Goal: Information Seeking & Learning: Learn about a topic

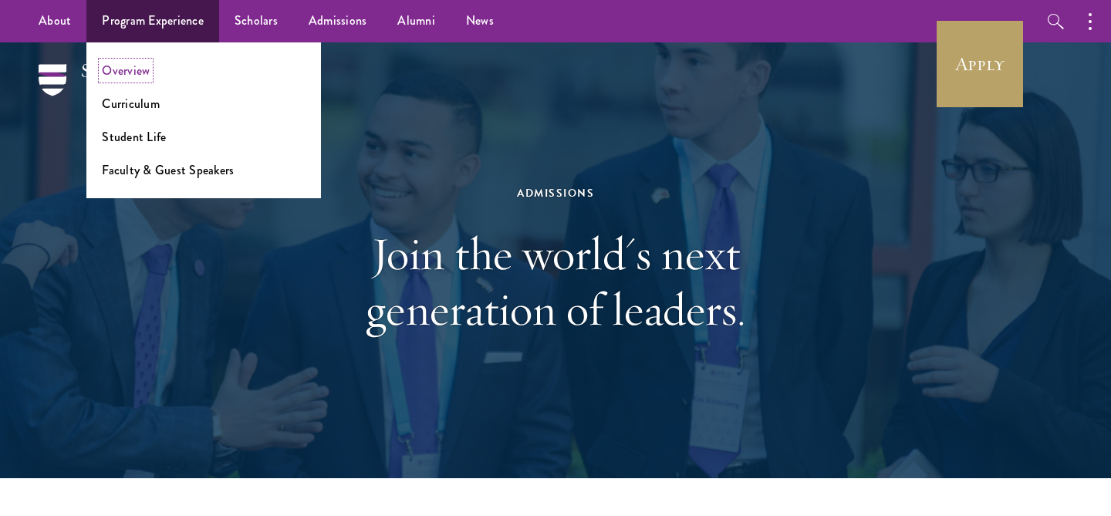
click at [140, 69] on link "Overview" at bounding box center [126, 71] width 48 height 18
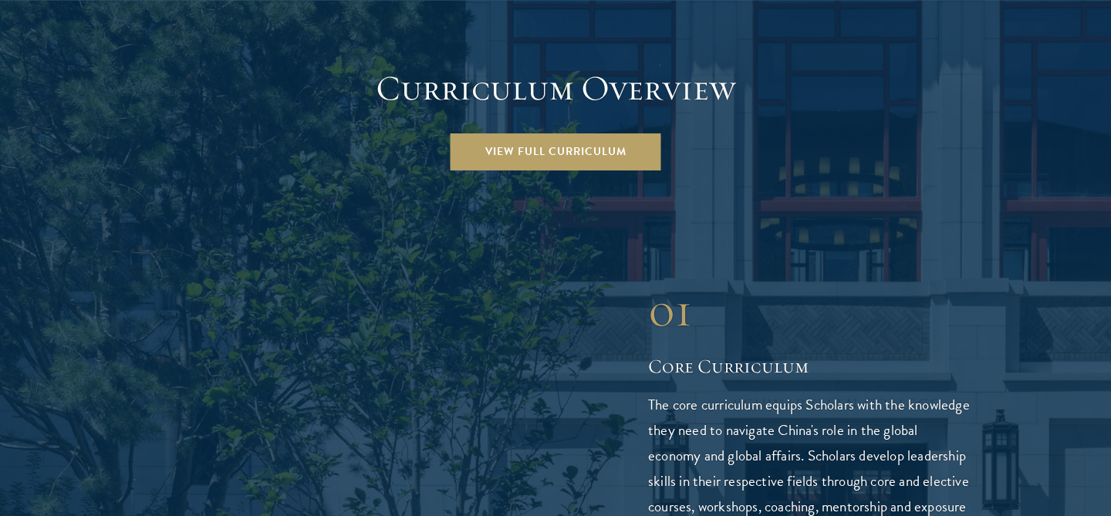
scroll to position [2194, 0]
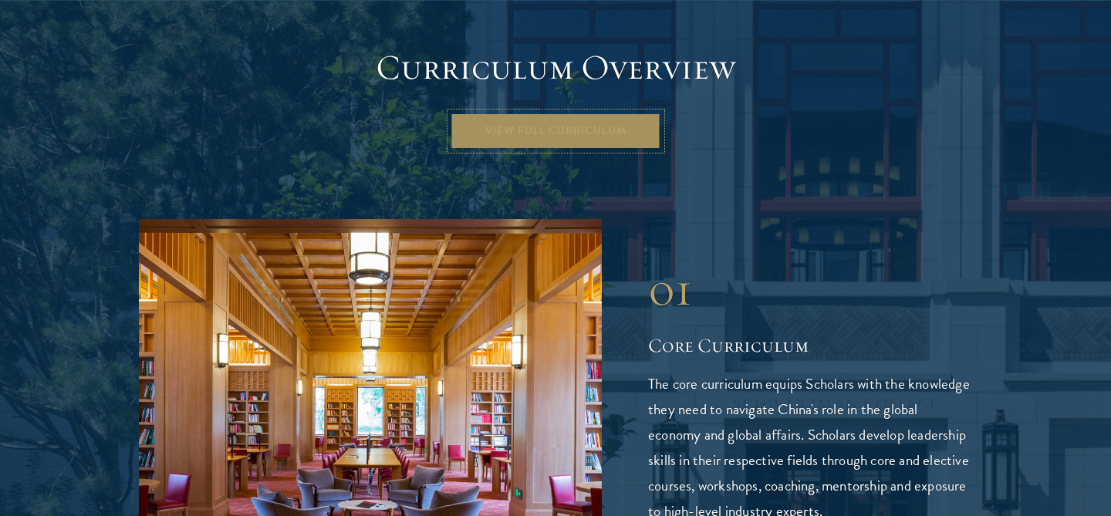
click at [559, 113] on link "View Full Curriculum" at bounding box center [556, 131] width 211 height 37
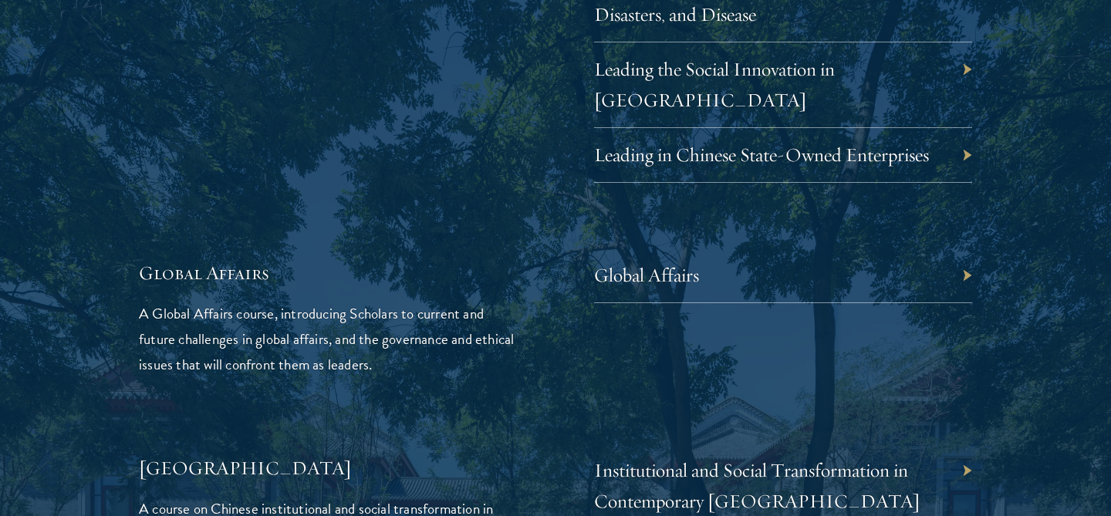
scroll to position [3472, 0]
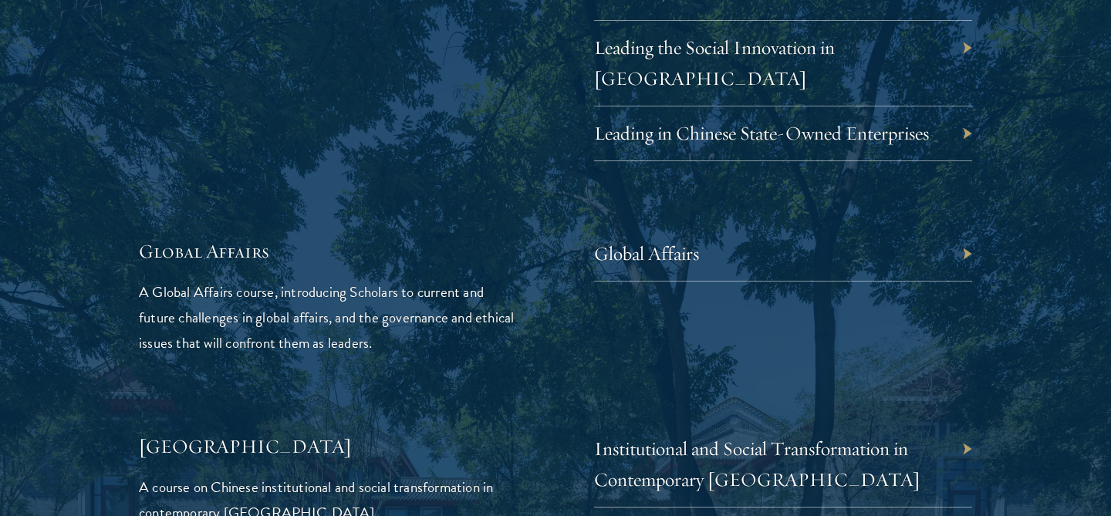
click at [965, 227] on div "Global Affairs" at bounding box center [783, 254] width 378 height 55
click at [971, 227] on div "Global Affairs" at bounding box center [783, 254] width 378 height 55
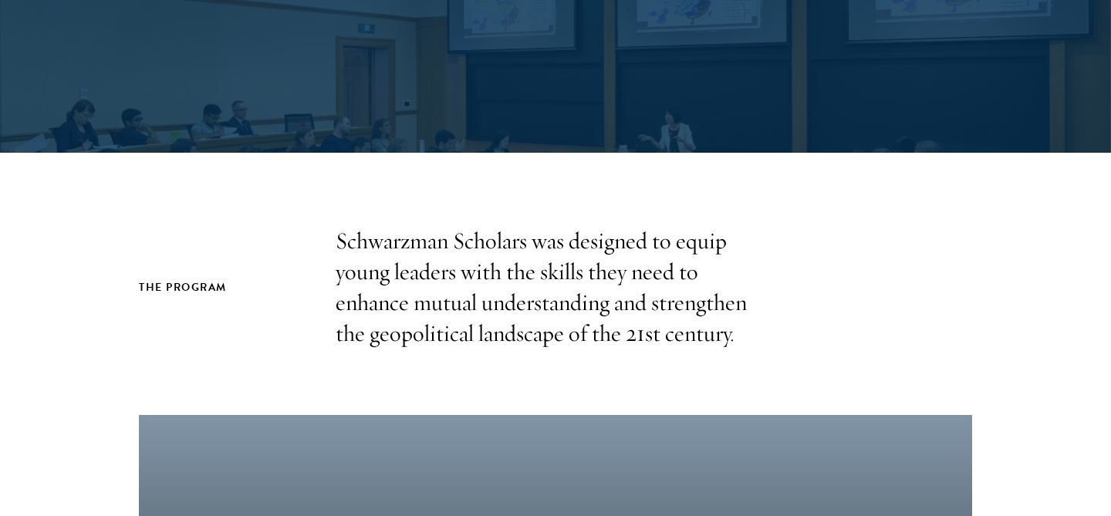
scroll to position [0, 0]
